Goal: Information Seeking & Learning: Learn about a topic

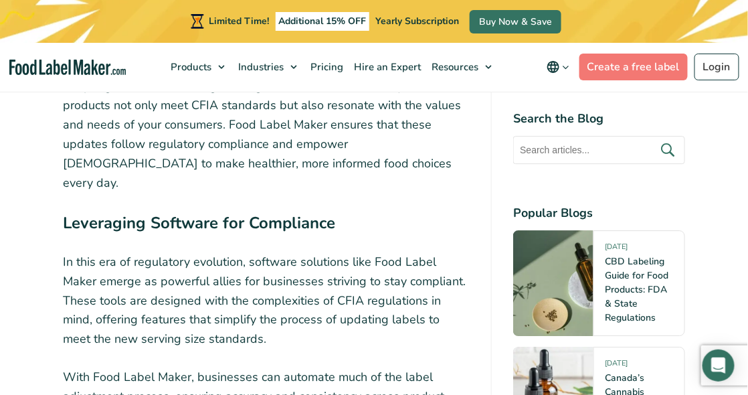
scroll to position [3613, 0]
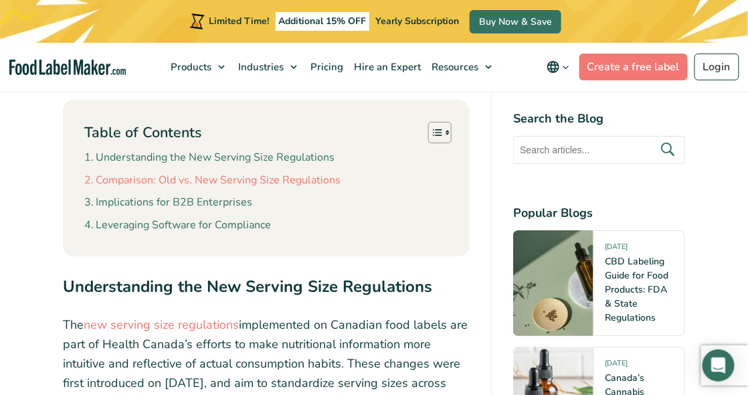
scroll to position [1137, 0]
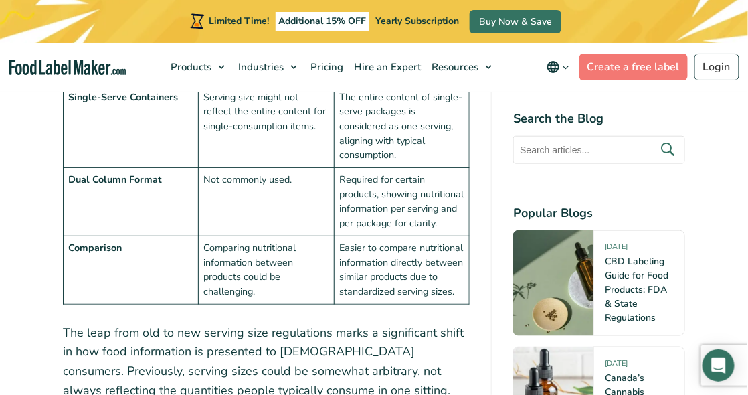
scroll to position [2810, 0]
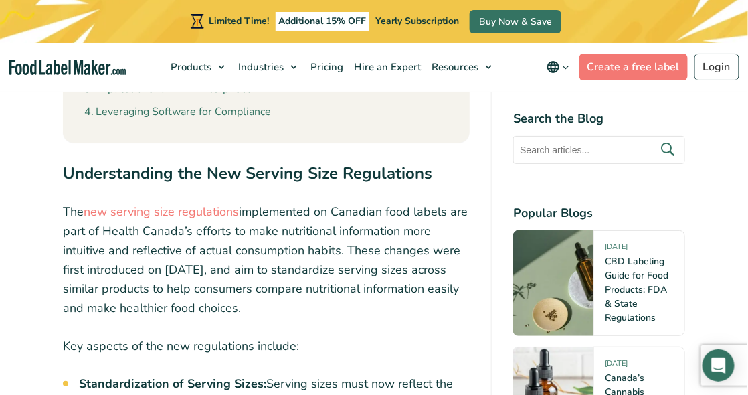
scroll to position [1271, 0]
